Goal: Transaction & Acquisition: Register for event/course

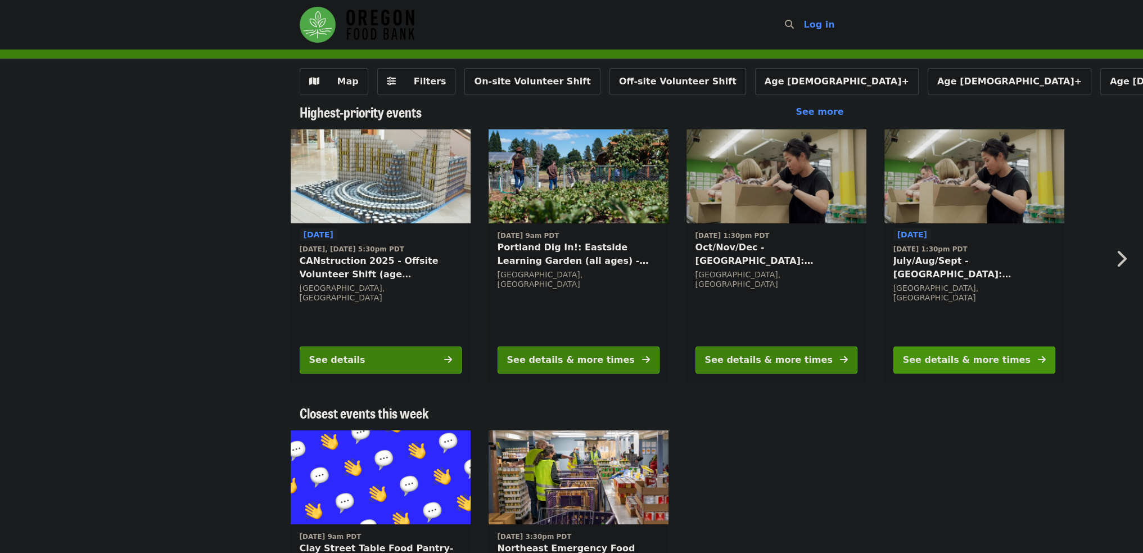
click at [996, 355] on div "See details & more times" at bounding box center [967, 359] width 128 height 13
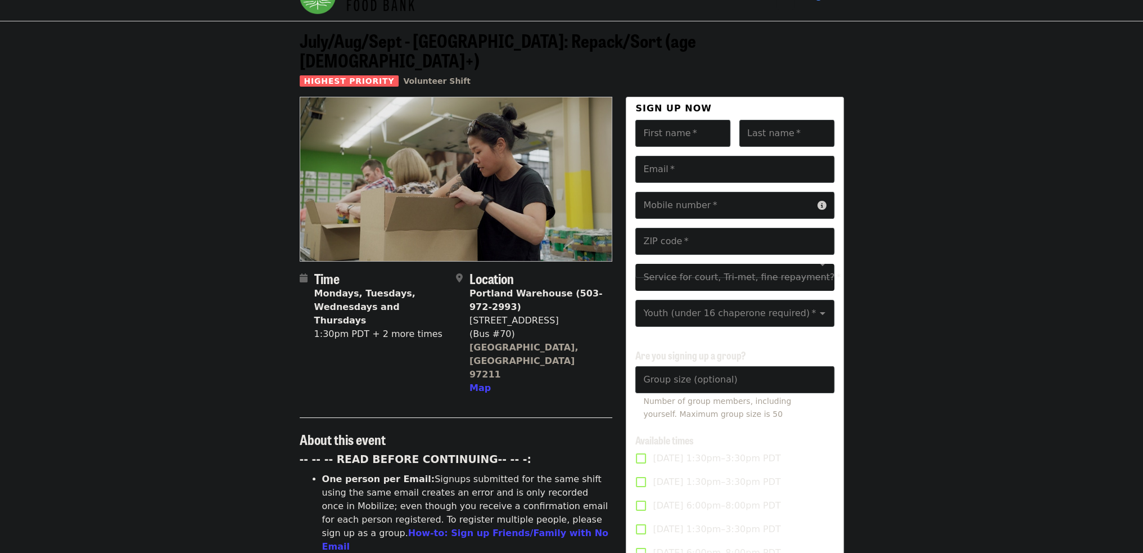
scroll to position [187, 0]
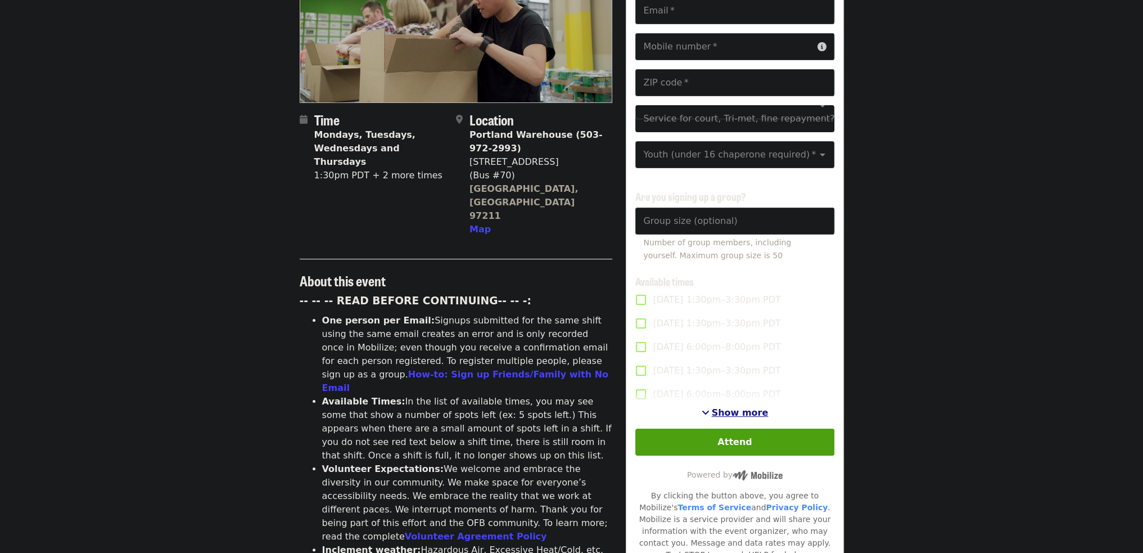
click at [738, 408] on span "Show more" at bounding box center [740, 412] width 57 height 11
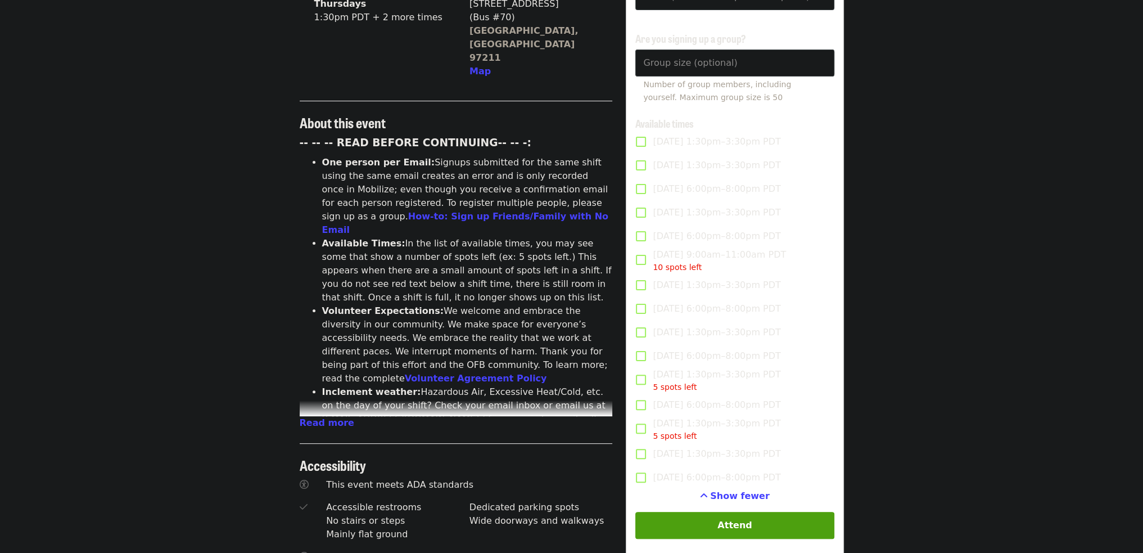
scroll to position [374, 0]
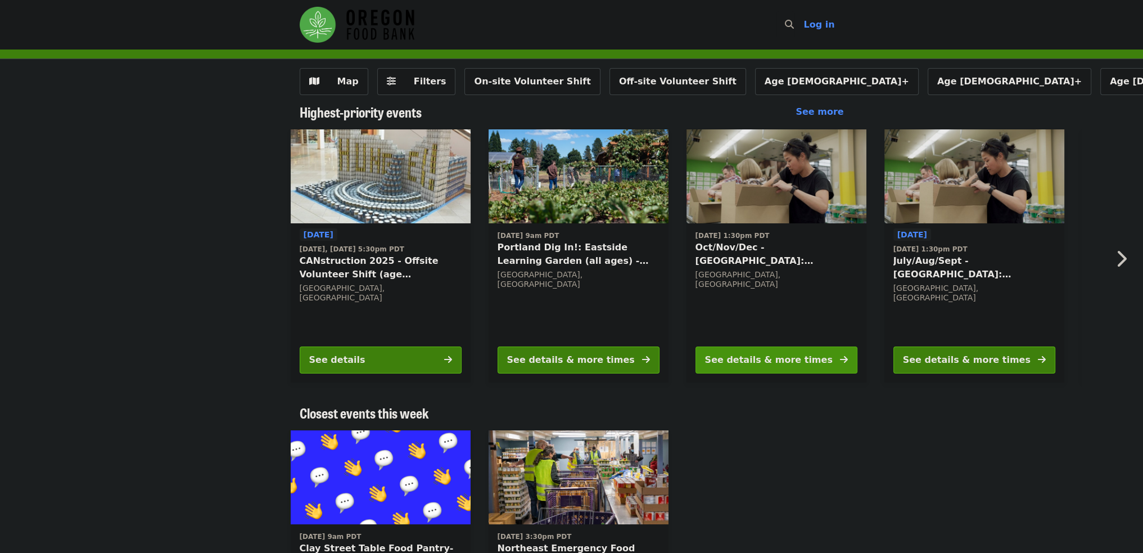
click at [793, 359] on div "See details & more times" at bounding box center [769, 359] width 128 height 13
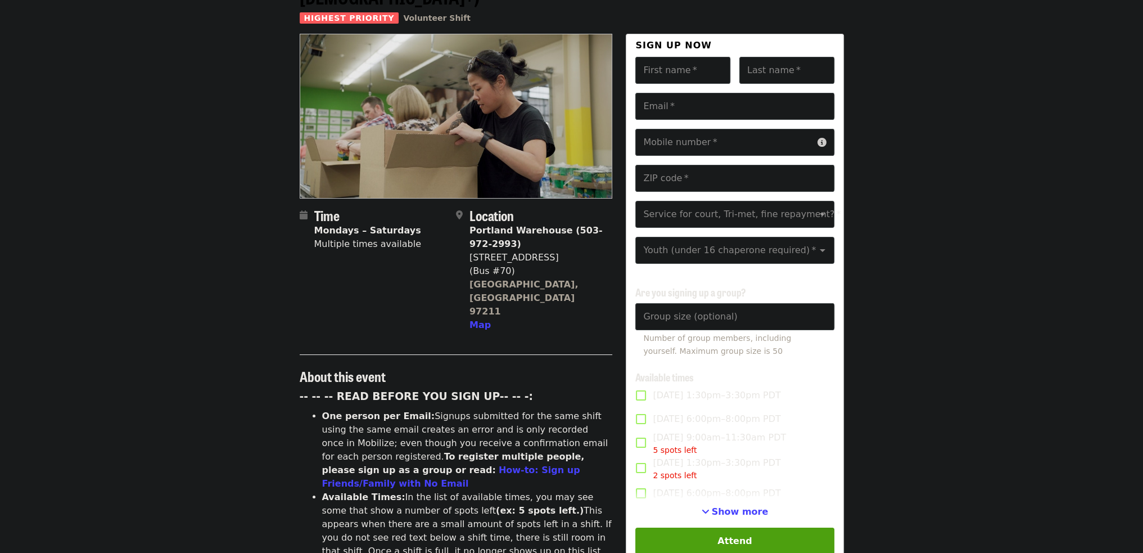
scroll to position [94, 0]
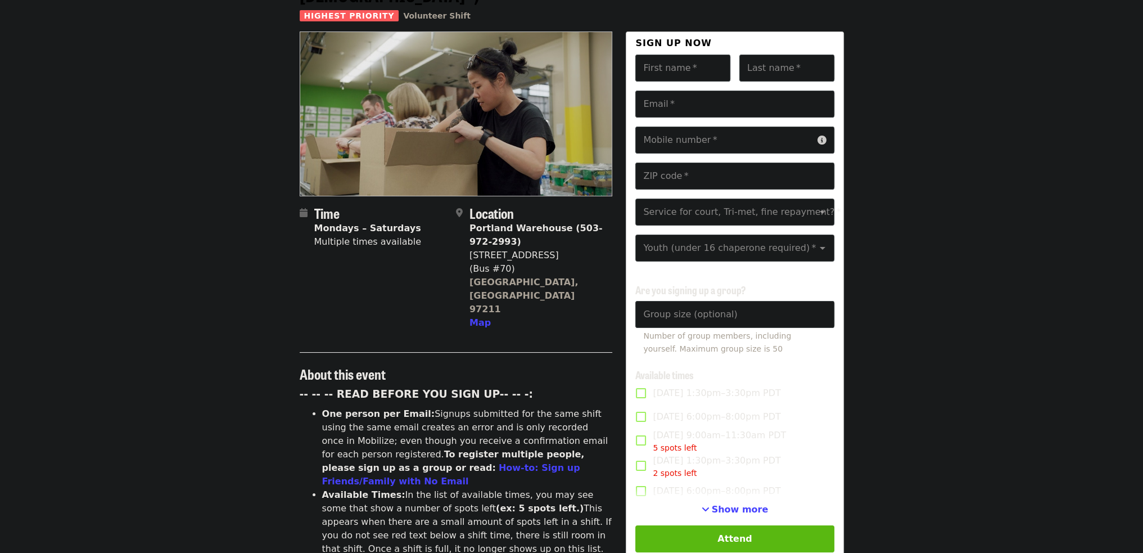
click at [761, 533] on button "Attend" at bounding box center [734, 538] width 198 height 27
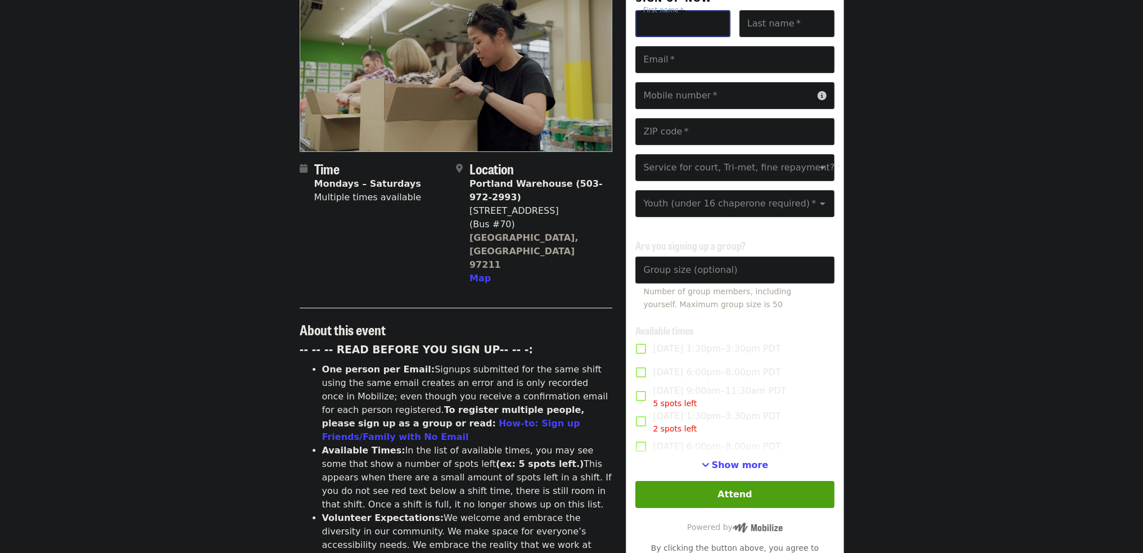
scroll to position [187, 0]
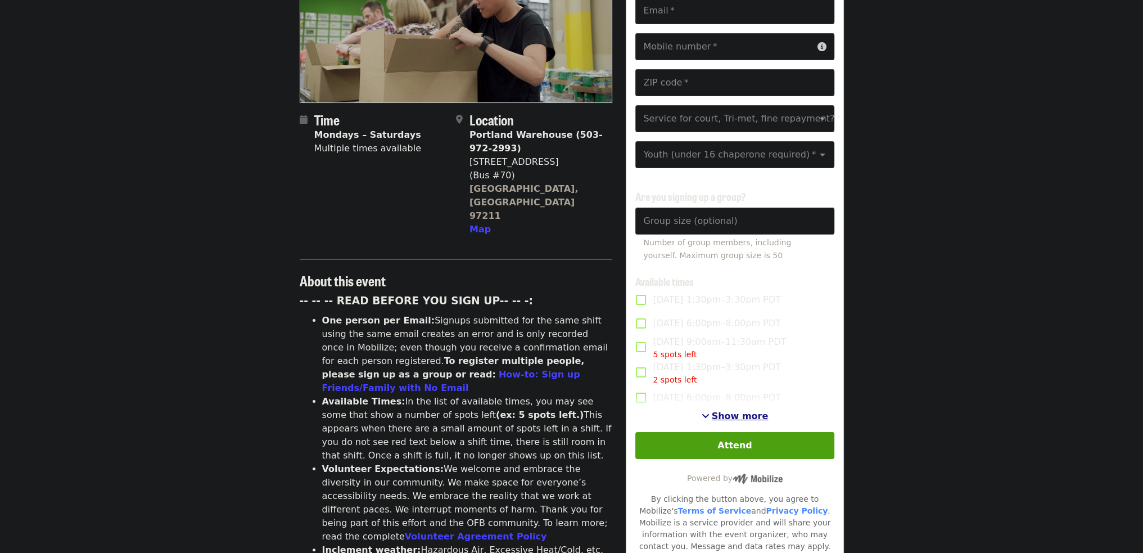
click at [739, 410] on span "Show more" at bounding box center [740, 415] width 57 height 11
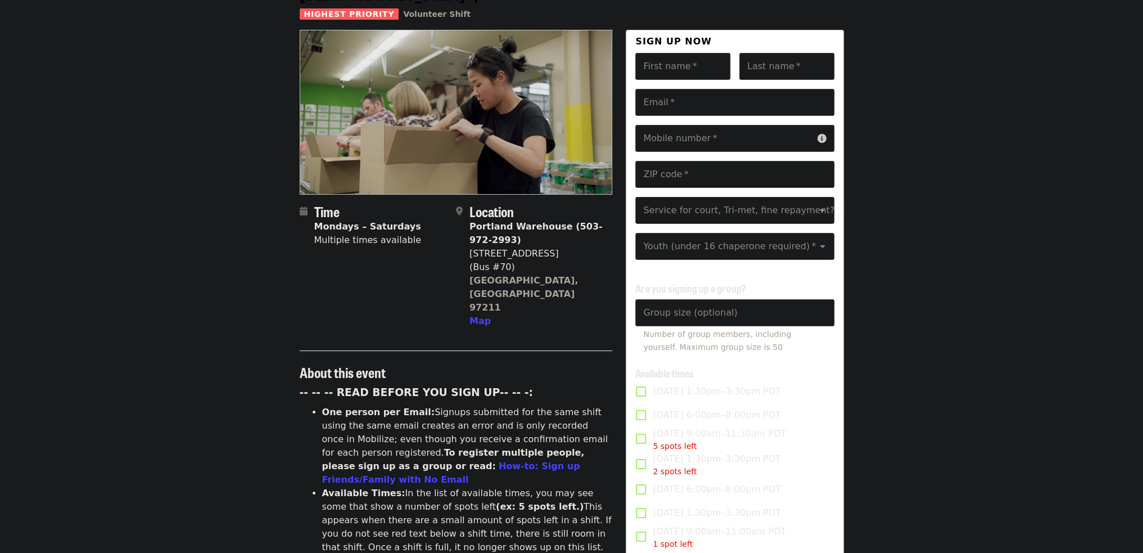
scroll to position [0, 0]
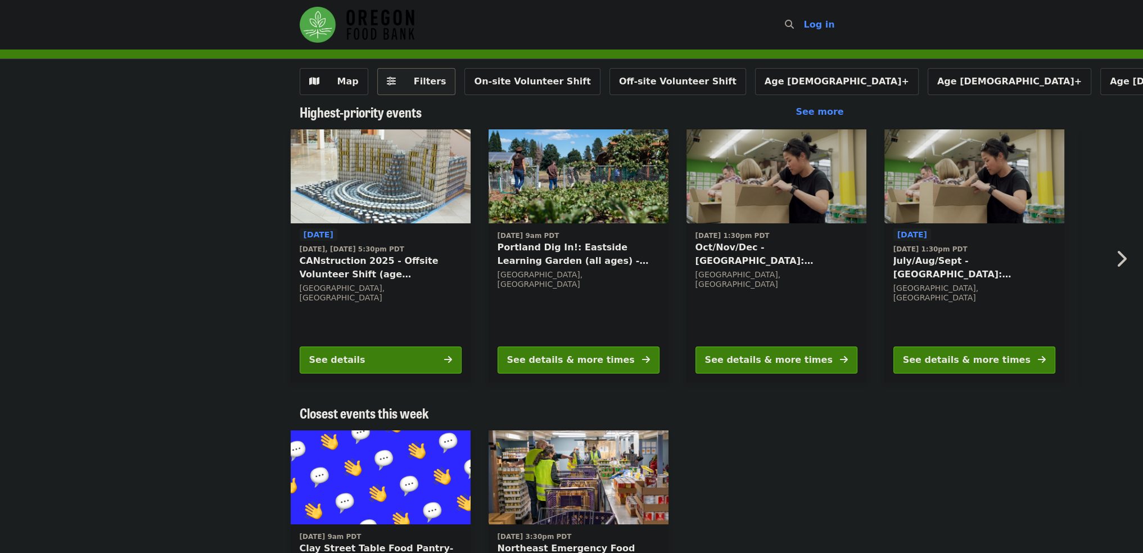
click at [406, 80] on span "Filters" at bounding box center [425, 81] width 44 height 13
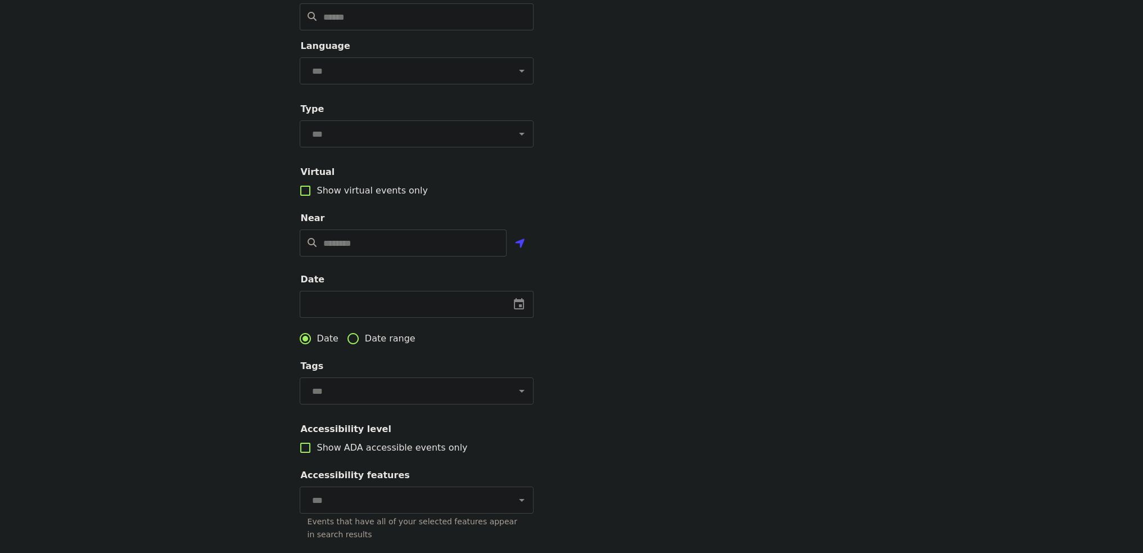
scroll to position [93, 0]
click at [377, 254] on input "Location" at bounding box center [414, 240] width 183 height 27
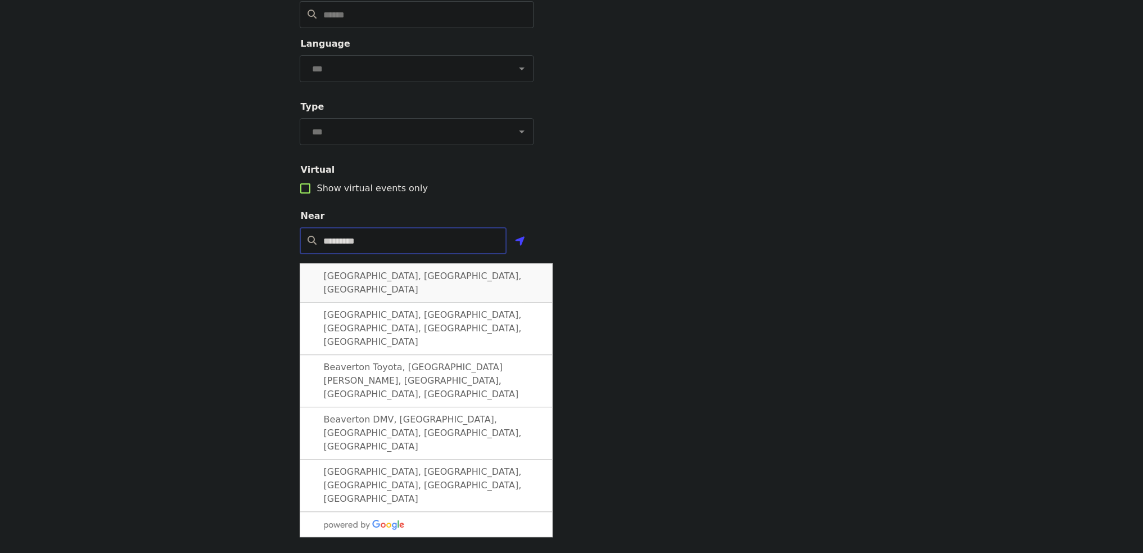
click at [376, 291] on span "Beaverton, OR, USA" at bounding box center [423, 282] width 198 height 24
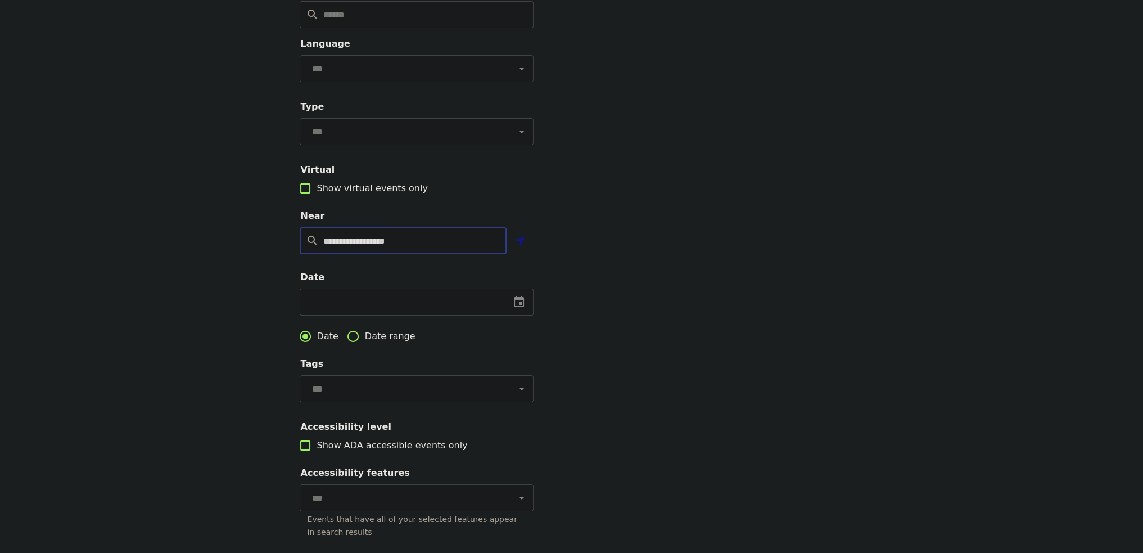
type input "**********"
drag, startPoint x: 523, startPoint y: 259, endPoint x: 608, endPoint y: 285, distance: 88.6
click at [608, 285] on div "**********" at bounding box center [572, 288] width 562 height 627
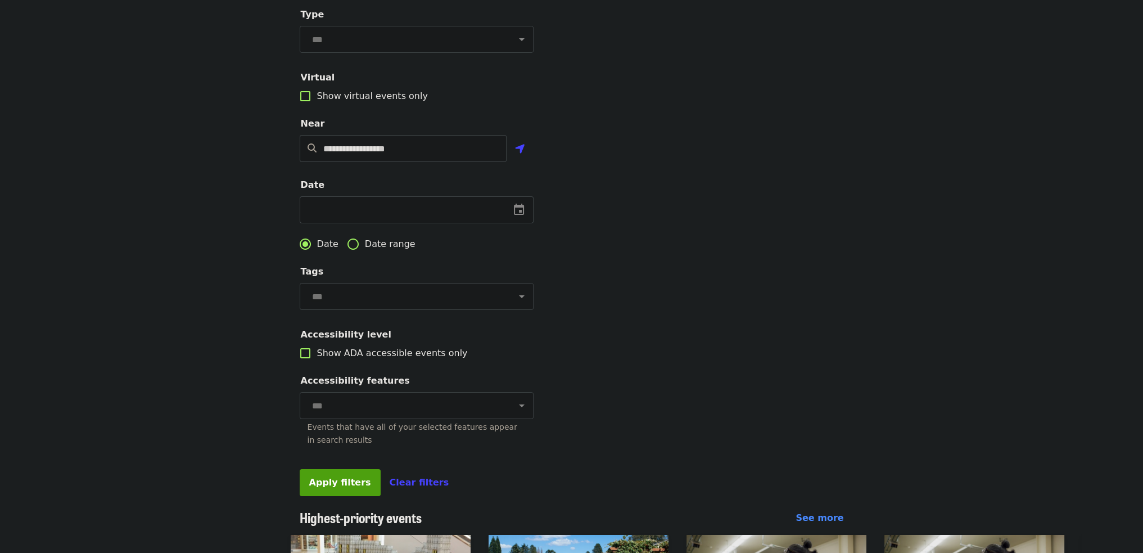
scroll to position [187, 0]
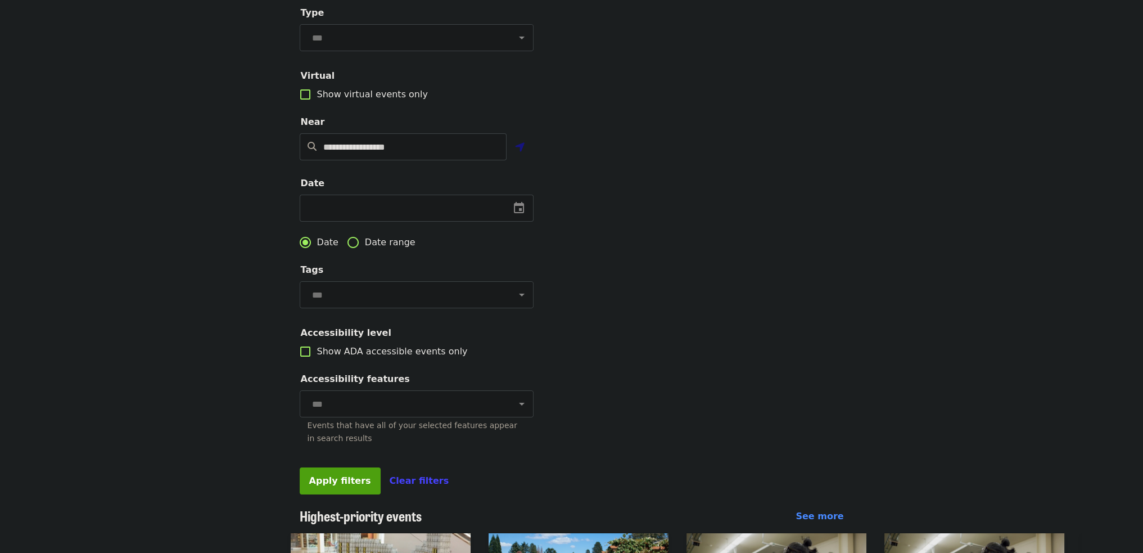
click at [522, 154] on icon "location-arrow icon" at bounding box center [520, 147] width 10 height 13
type input "**********"
click at [345, 486] on span "Apply filters" at bounding box center [340, 480] width 62 height 11
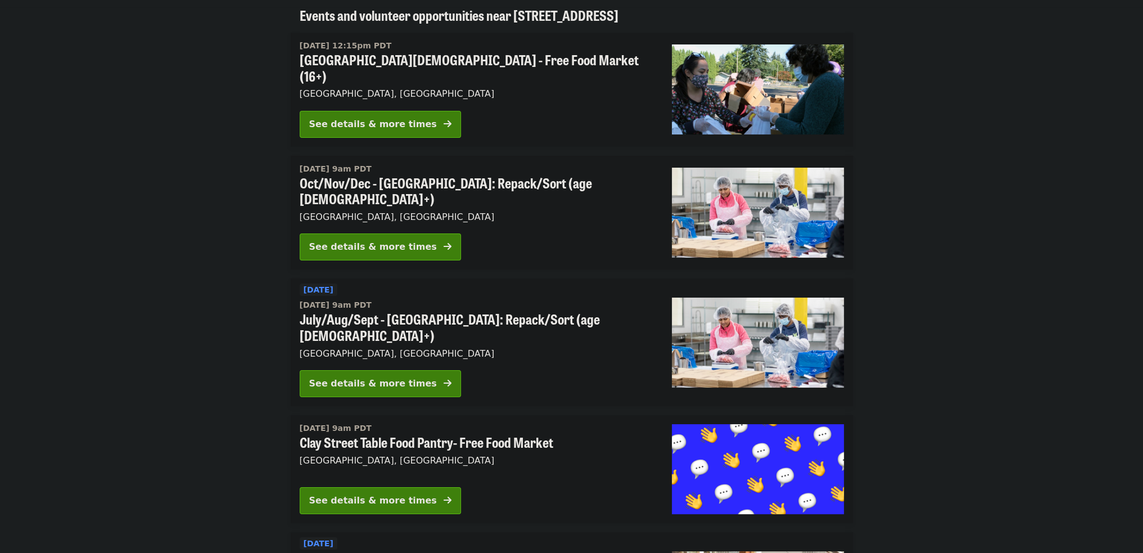
scroll to position [93, 0]
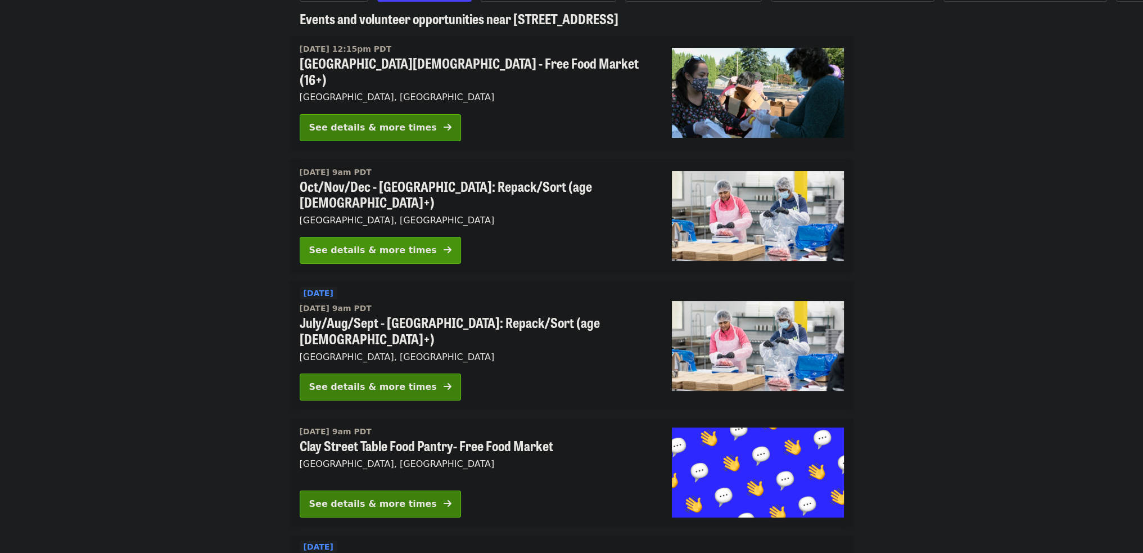
click at [360, 243] on div "See details & more times" at bounding box center [373, 249] width 128 height 13
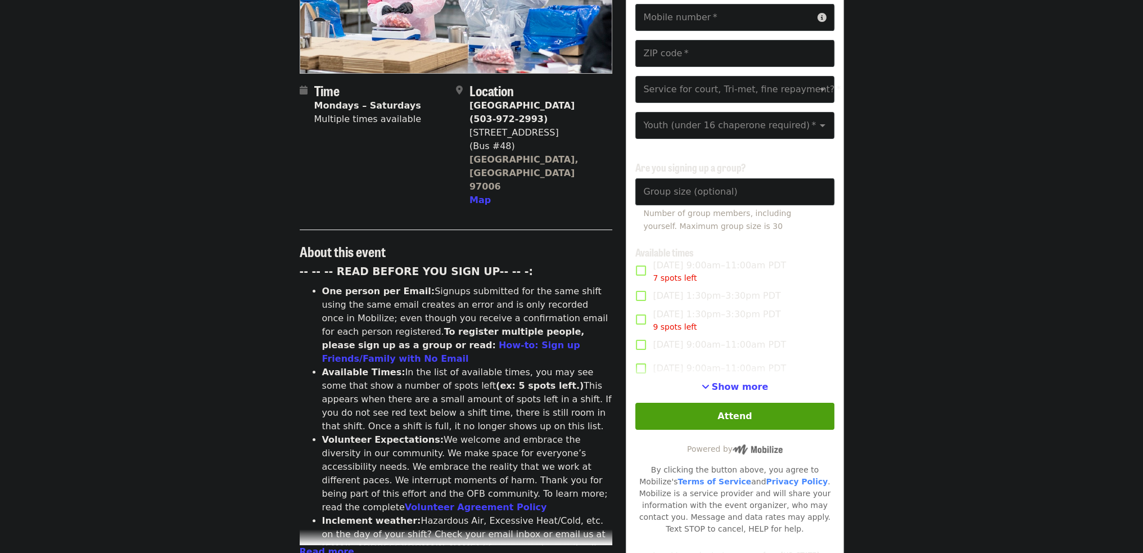
scroll to position [281, 0]
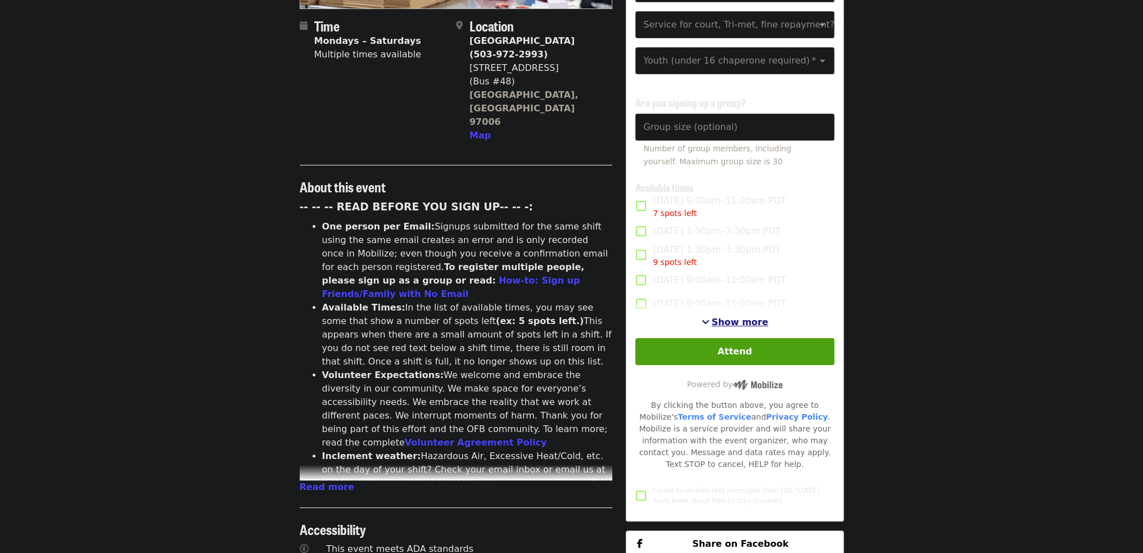
click at [720, 322] on span "Show more" at bounding box center [740, 322] width 57 height 11
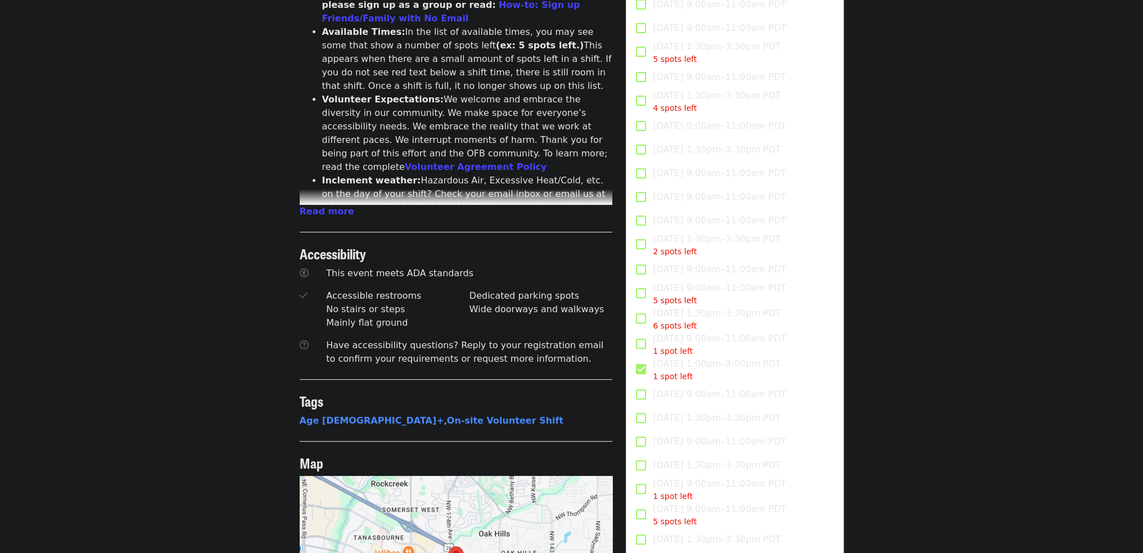
scroll to position [562, 0]
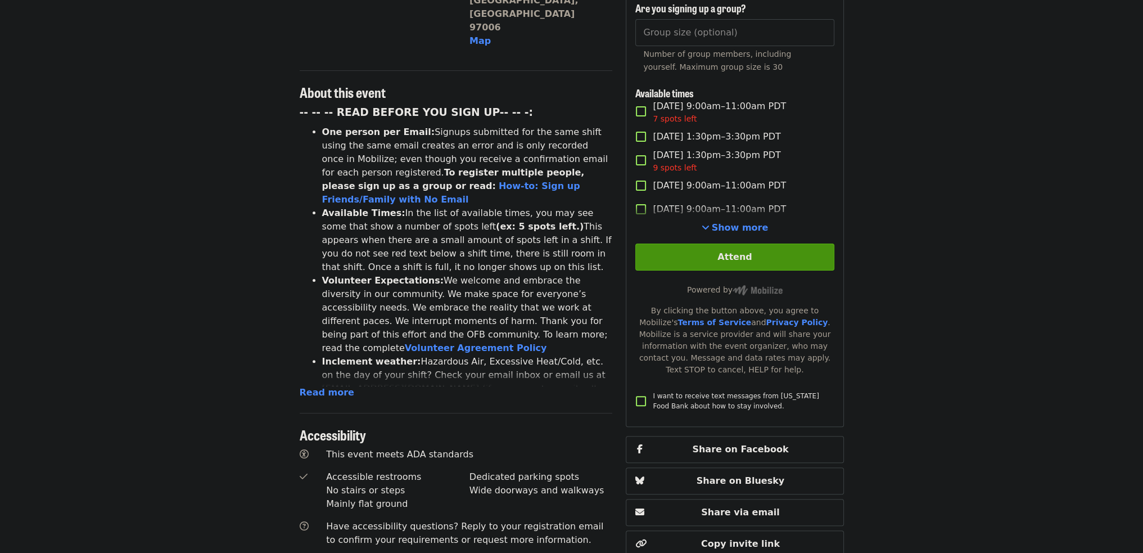
scroll to position [374, 0]
click at [734, 227] on span "Show more" at bounding box center [740, 228] width 57 height 11
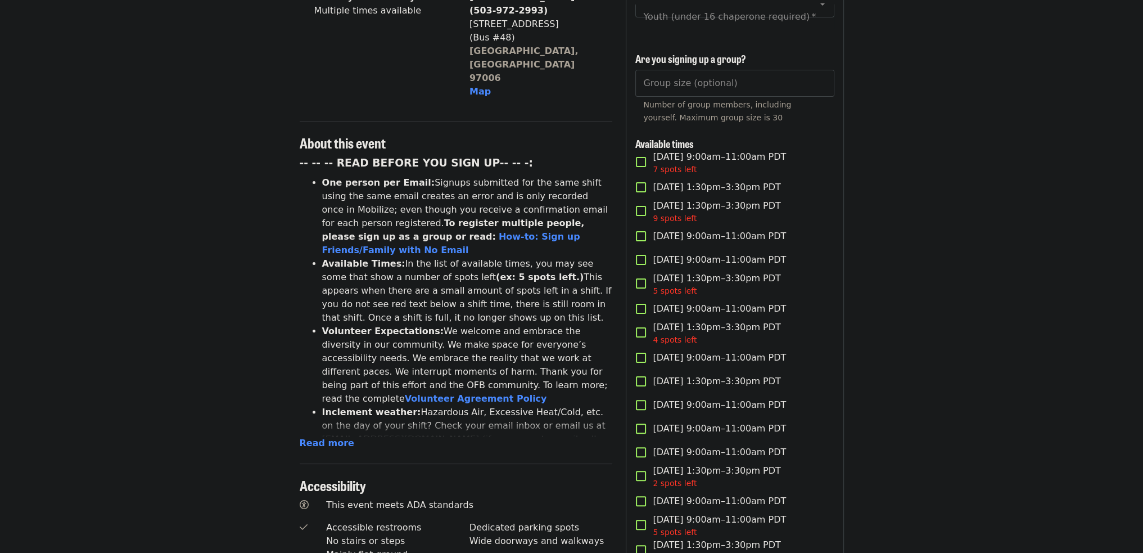
scroll to position [0, 0]
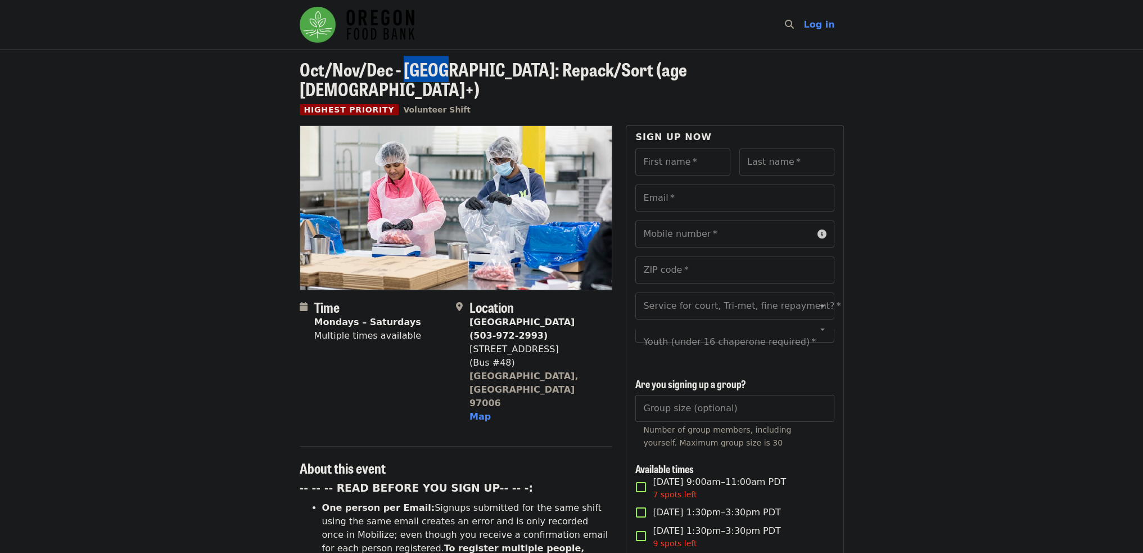
drag, startPoint x: 404, startPoint y: 69, endPoint x: 446, endPoint y: 69, distance: 42.2
click at [446, 69] on span "Oct/Nov/Dec - [GEOGRAPHIC_DATA]: Repack/Sort (age [DEMOGRAPHIC_DATA]+)" at bounding box center [493, 79] width 387 height 46
drag, startPoint x: 479, startPoint y: 67, endPoint x: 574, endPoint y: 67, distance: 94.5
click at [574, 67] on span "Oct/Nov/Dec - [GEOGRAPHIC_DATA]: Repack/Sort (age [DEMOGRAPHIC_DATA]+)" at bounding box center [493, 79] width 387 height 46
copy span "Repack/Sort"
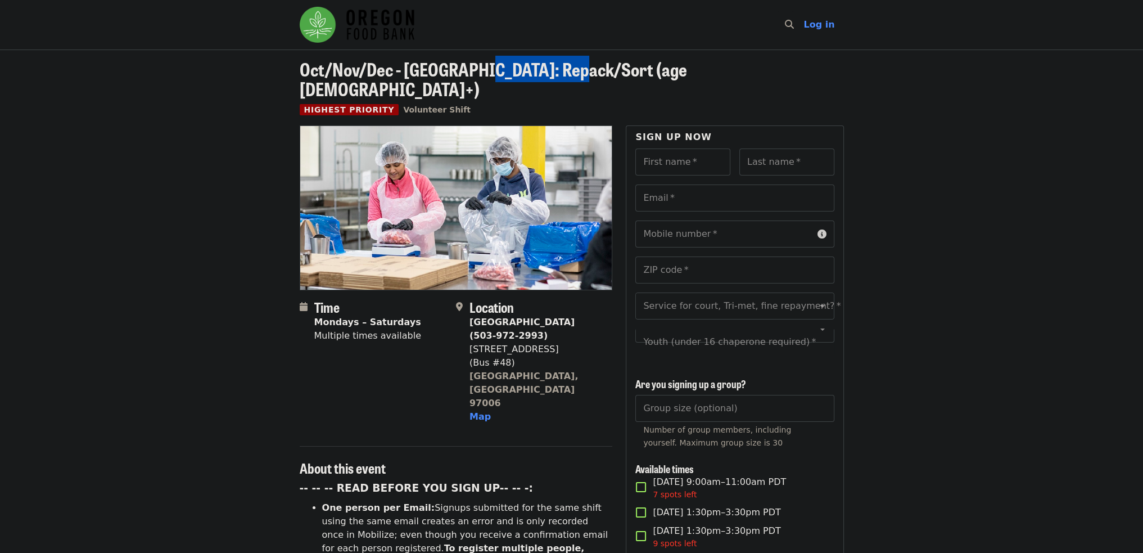
click at [574, 67] on span "Oct/Nov/Dec - [GEOGRAPHIC_DATA]: Repack/Sort (age [DEMOGRAPHIC_DATA]+)" at bounding box center [493, 79] width 387 height 46
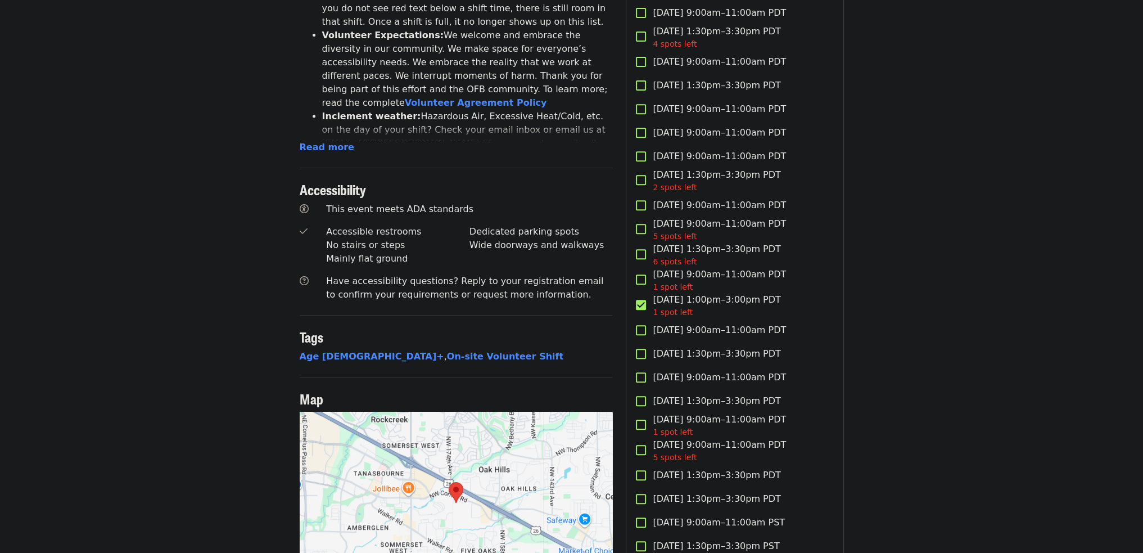
scroll to position [656, 0]
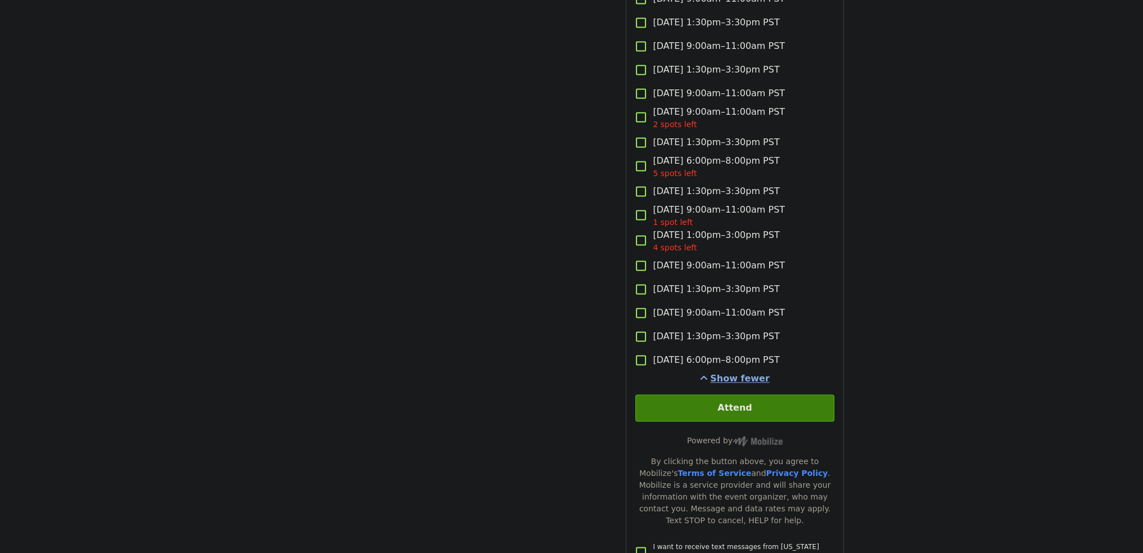
click at [743, 373] on span "Show fewer" at bounding box center [740, 378] width 60 height 11
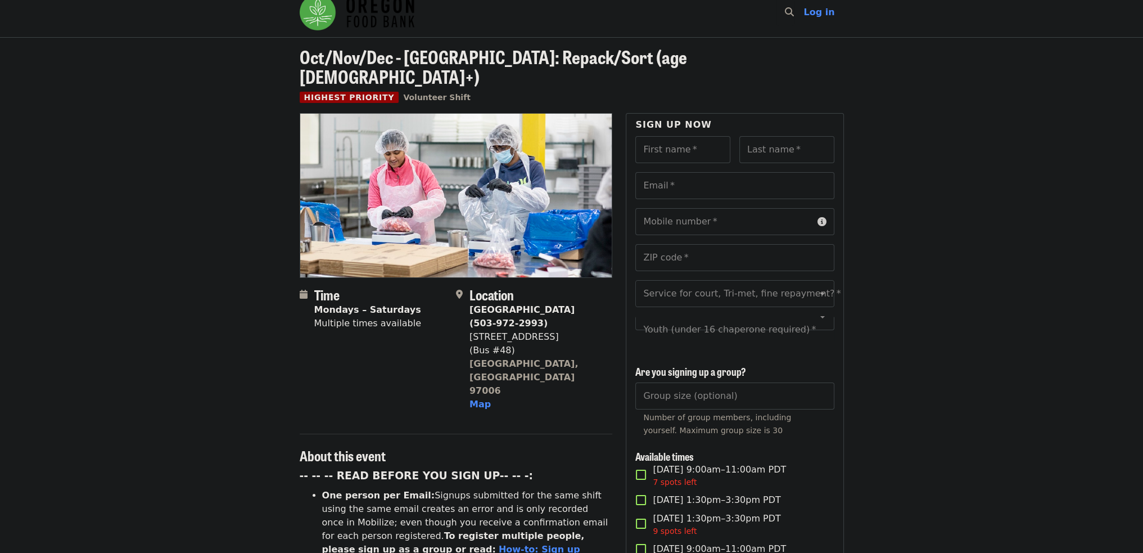
scroll to position [0, 0]
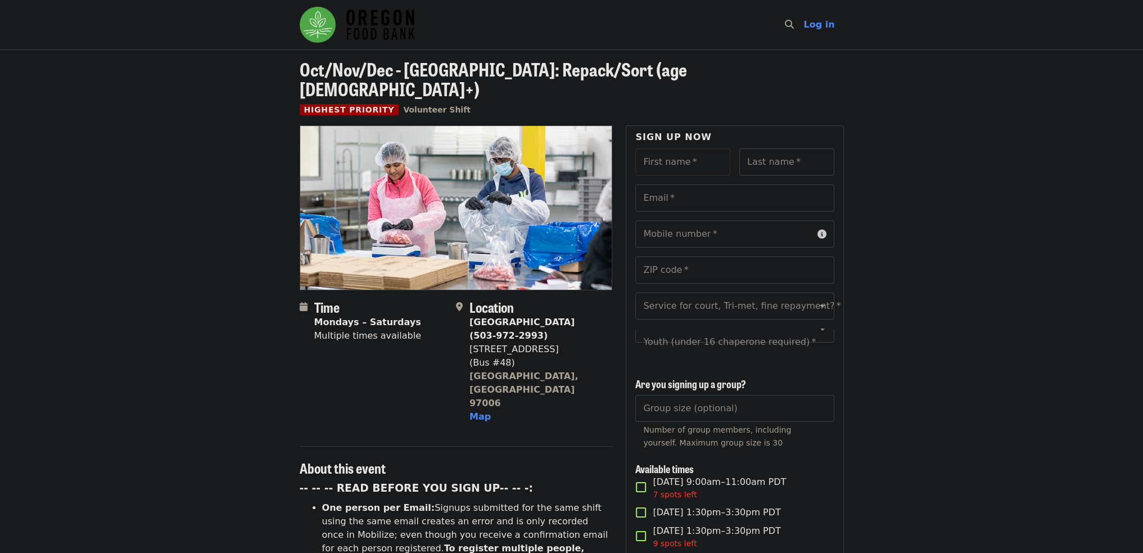
click at [688, 148] on input "First name   *" at bounding box center [682, 161] width 95 height 27
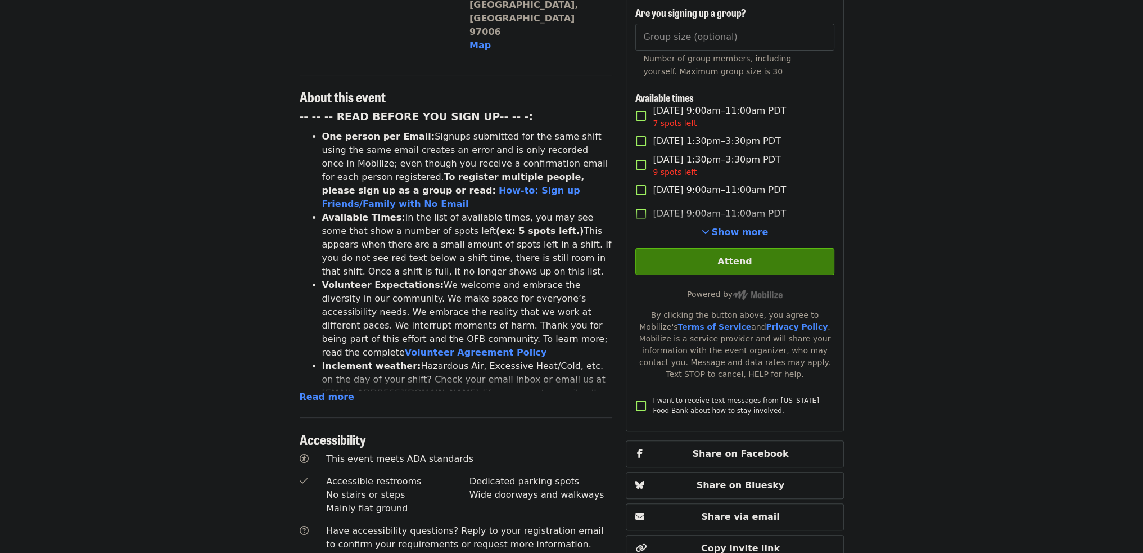
scroll to position [374, 0]
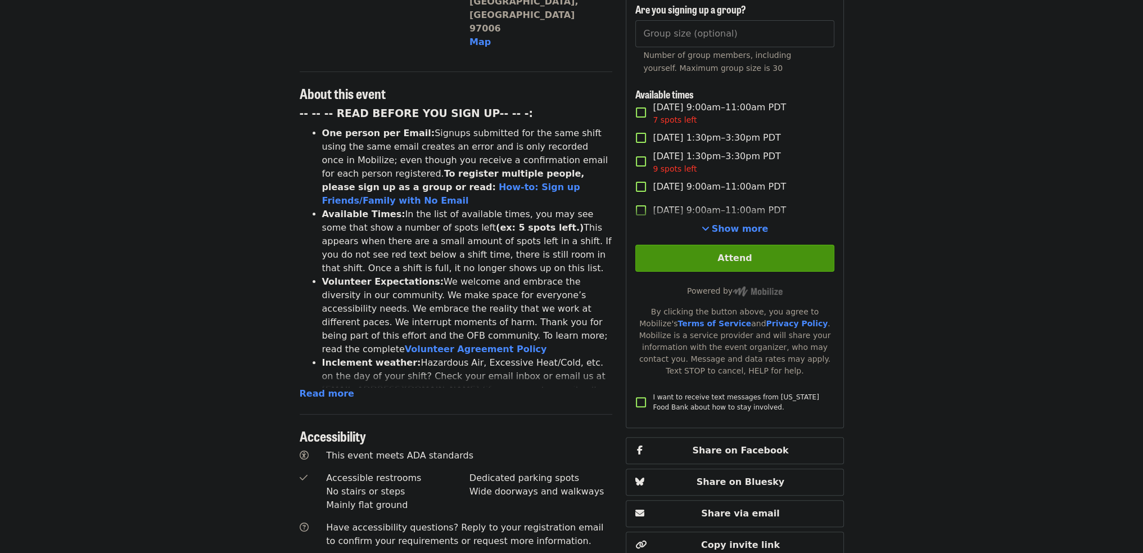
click at [735, 253] on button "Attend" at bounding box center [734, 258] width 198 height 27
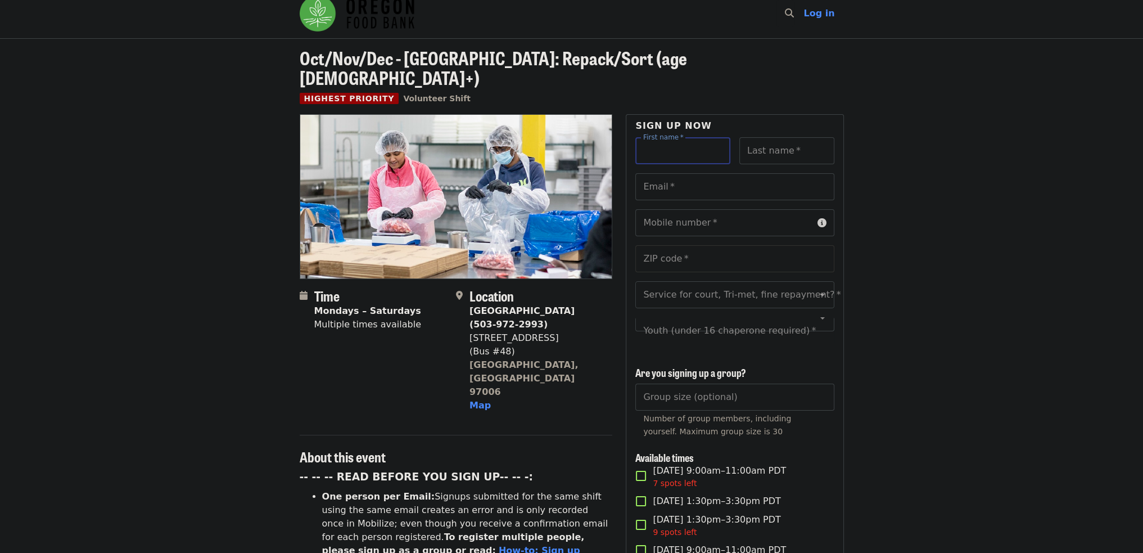
scroll to position [0, 0]
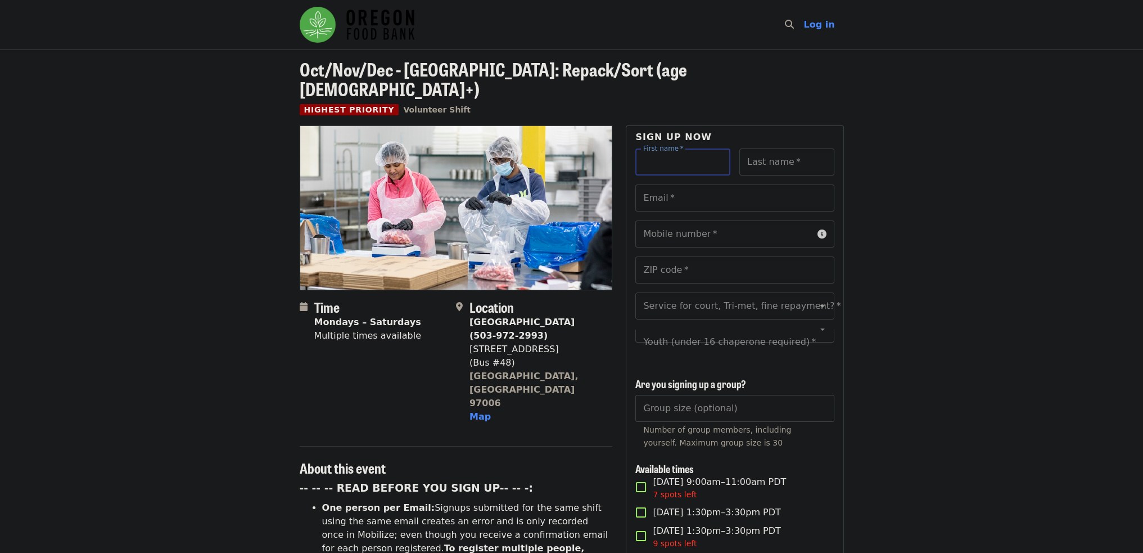
click at [683, 152] on input "First name   *" at bounding box center [682, 161] width 95 height 27
type input "******"
type input "**********"
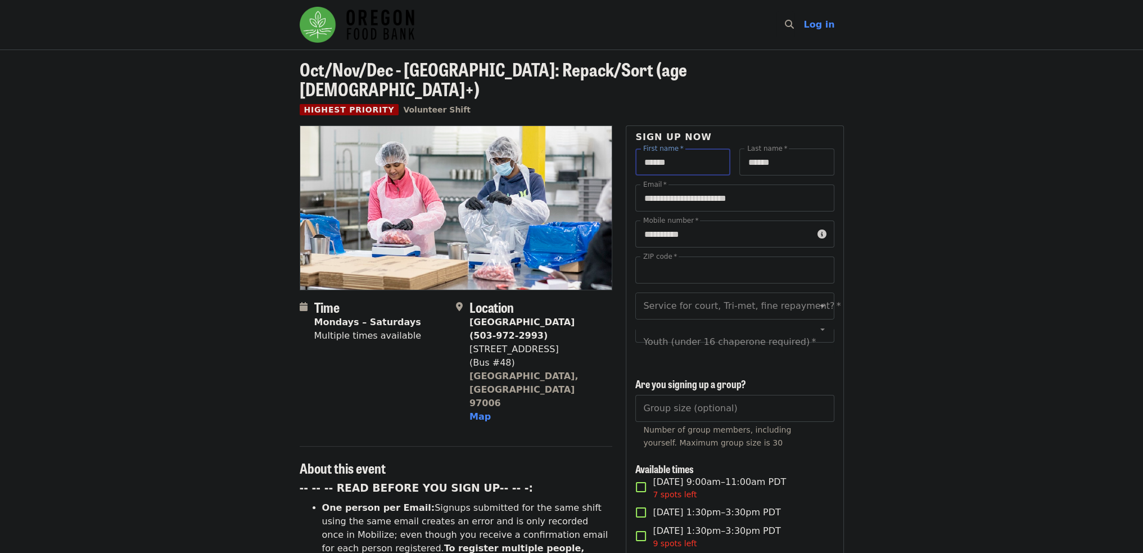
type input "*****"
click at [709, 295] on input "Service for court, Tri-met, fine repayment?   *" at bounding box center [720, 305] width 153 height 21
click at [648, 317] on li "No" at bounding box center [730, 316] width 190 height 20
type input "**"
drag, startPoint x: 880, startPoint y: 337, endPoint x: 848, endPoint y: 337, distance: 32.1
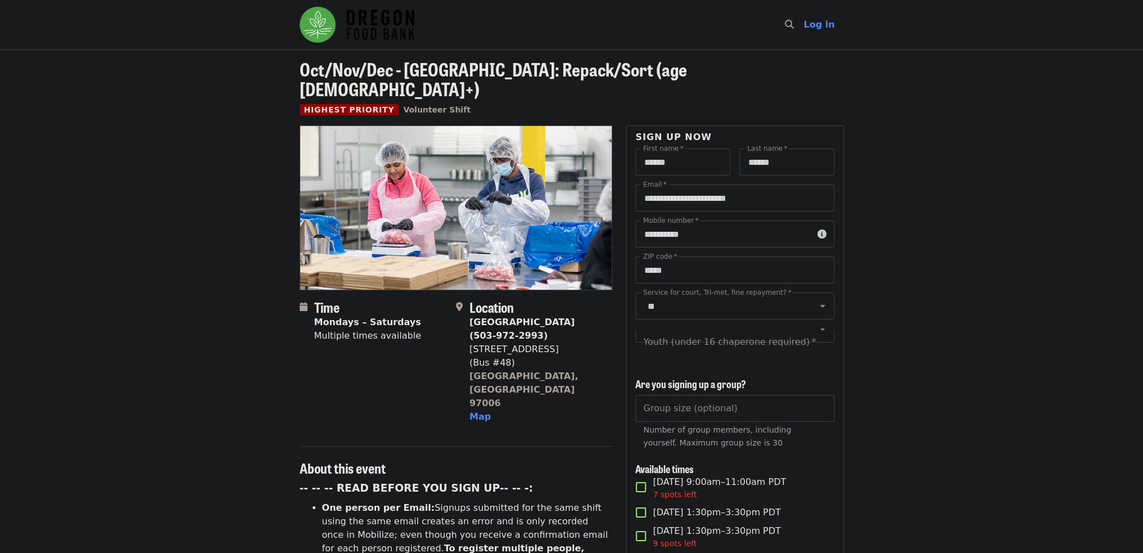
click at [746, 328] on div "Youth (under 16 chaperone required) *" at bounding box center [734, 341] width 198 height 27
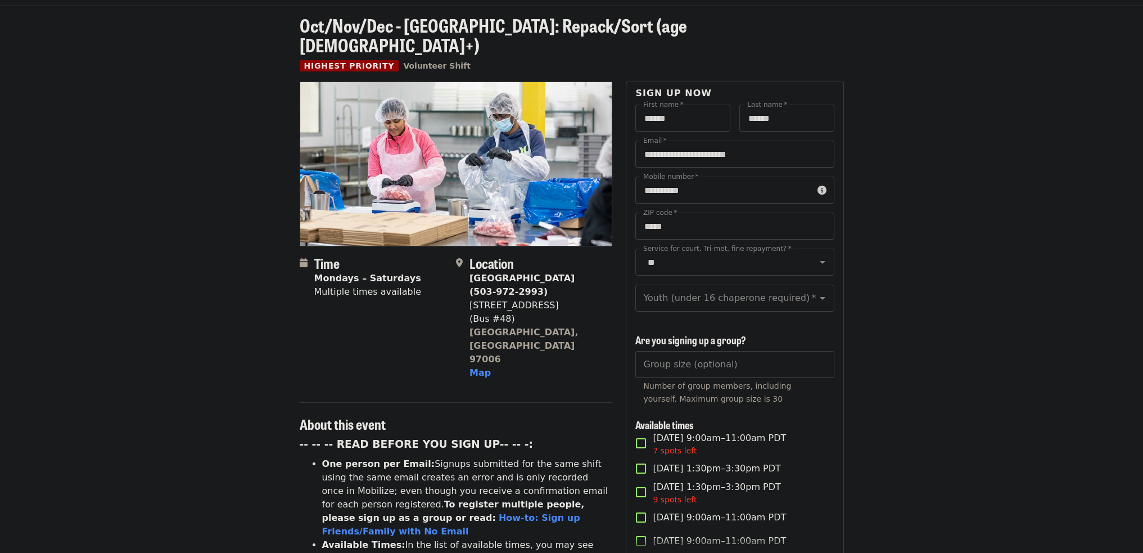
scroll to position [93, 0]
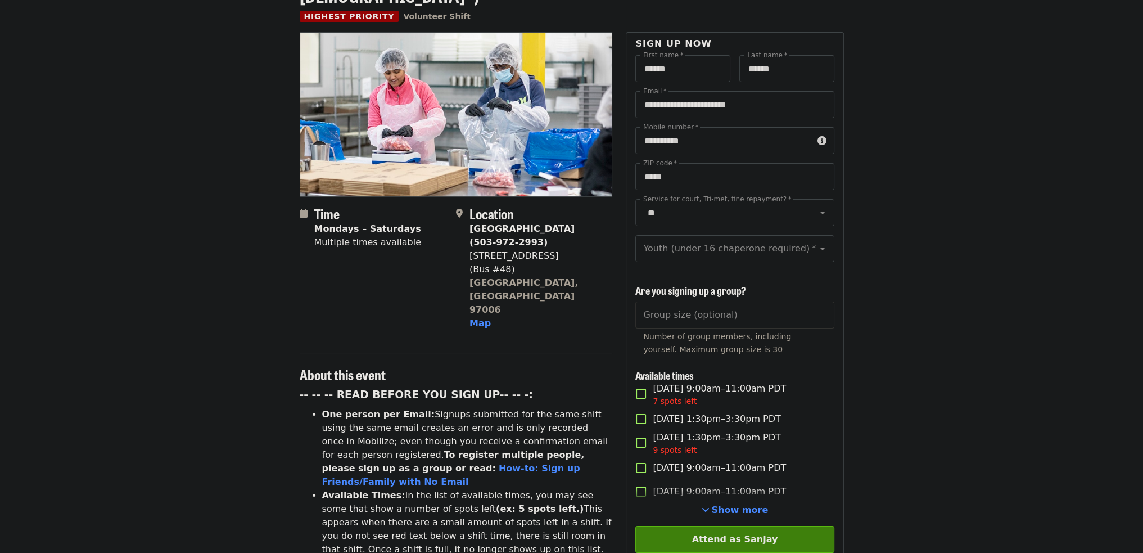
click at [720, 314] on input "Group size (optional)" at bounding box center [734, 314] width 198 height 27
type input "*"
click at [822, 308] on input "*" at bounding box center [734, 314] width 198 height 27
click at [820, 317] on input "*" at bounding box center [734, 314] width 198 height 27
click at [874, 312] on article "Oct/Nov/Dec - [GEOGRAPHIC_DATA]: Repack/Sort (age [DEMOGRAPHIC_DATA]+) Highest …" at bounding box center [571, 552] width 1143 height 1193
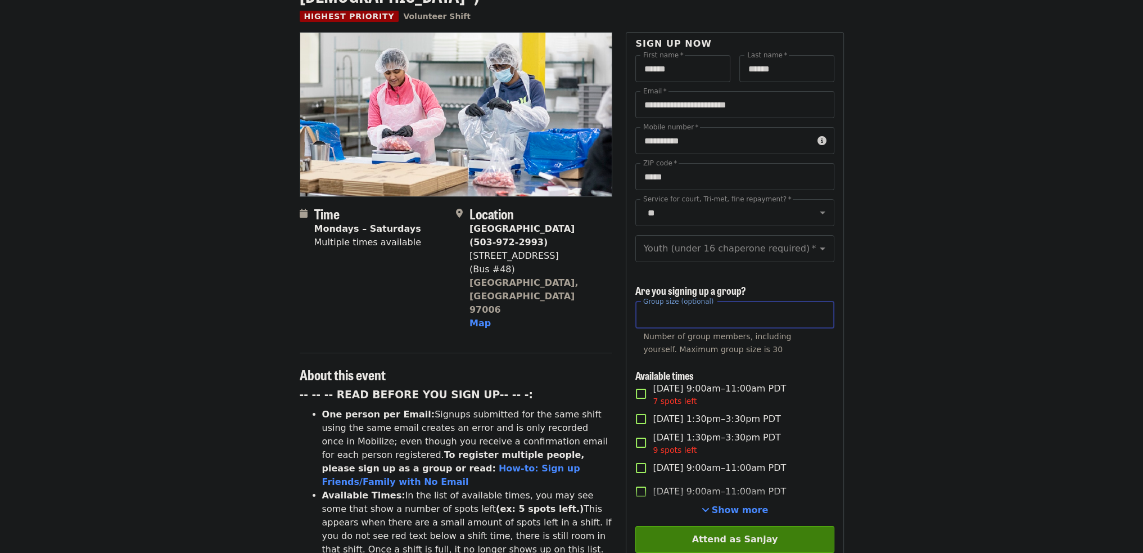
click at [879, 326] on article "Oct/Nov/Dec - [GEOGRAPHIC_DATA]: Repack/Sort (age [DEMOGRAPHIC_DATA]+) Highest …" at bounding box center [571, 552] width 1143 height 1193
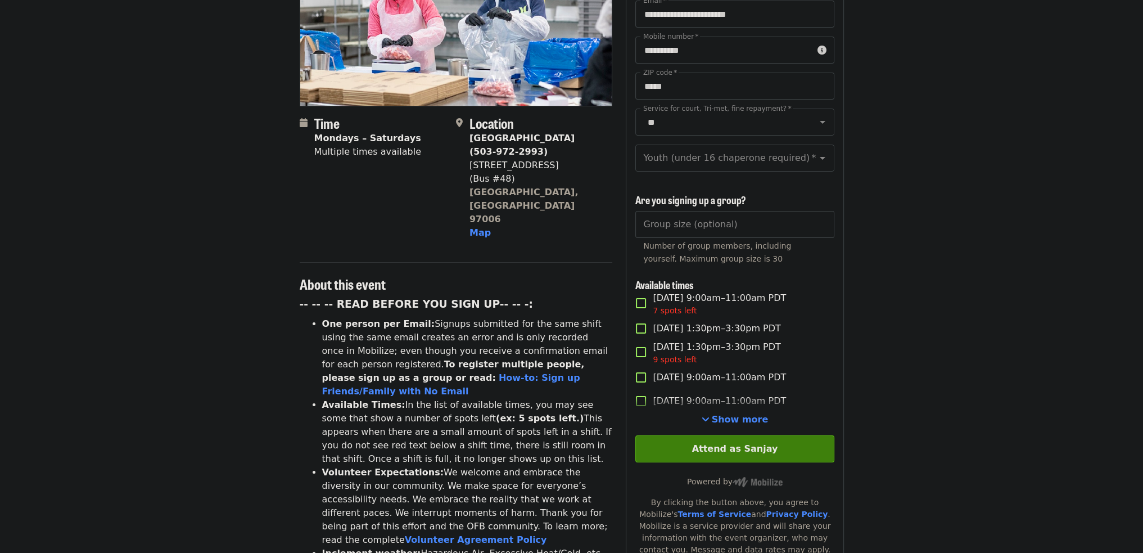
scroll to position [187, 0]
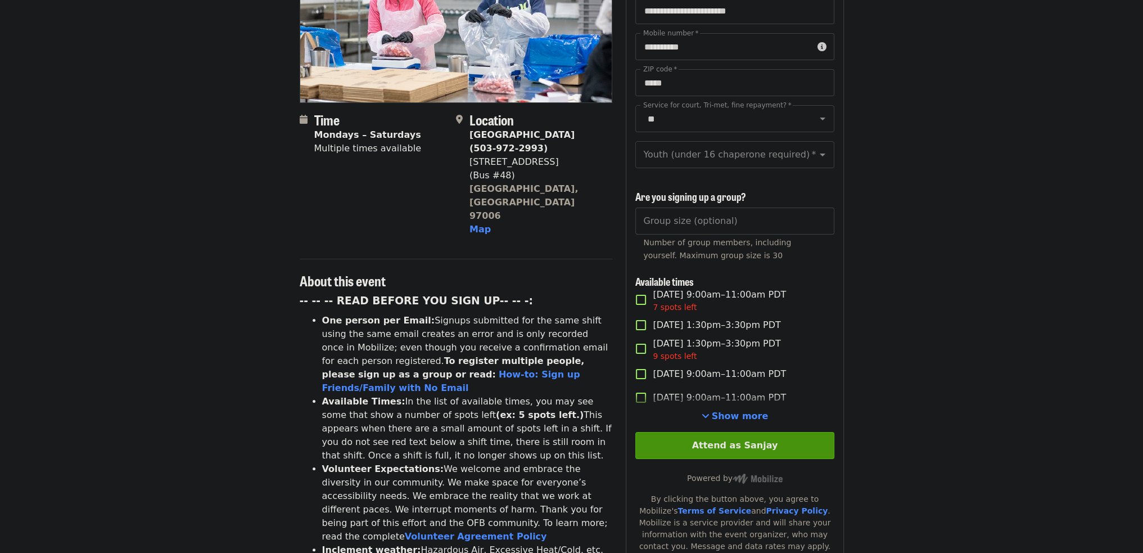
click at [726, 448] on button "Attend as Sanjay" at bounding box center [734, 445] width 198 height 27
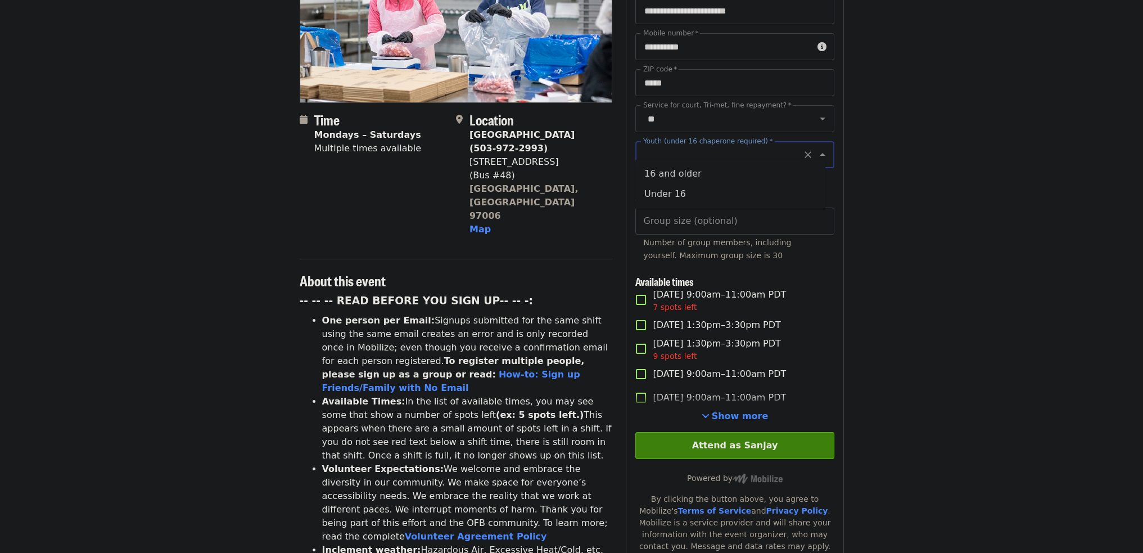
click at [688, 145] on input "Youth (under 16 chaperone required)   *" at bounding box center [720, 154] width 153 height 21
click at [652, 174] on li "16 and older" at bounding box center [730, 174] width 190 height 20
type input "**********"
click at [746, 442] on button "Attend as Sanjay" at bounding box center [734, 445] width 198 height 27
